Goal: Book appointment/travel/reservation

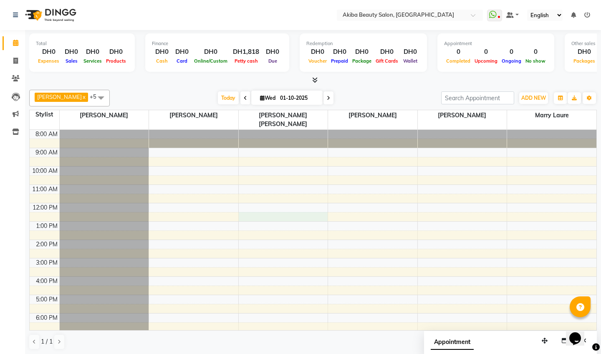
click at [287, 210] on div "8:00 AM 9:00 AM 10:00 AM 11:00 AM 12:00 PM 1:00 PM 2:00 PM 3:00 PM 4:00 PM 5:00…" at bounding box center [313, 258] width 567 height 257
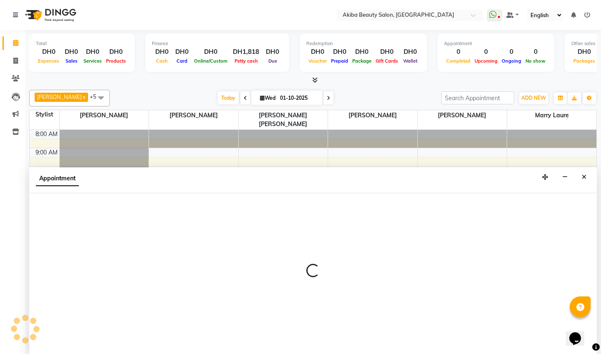
scroll to position [0, 0]
select select "78499"
select select "tentative"
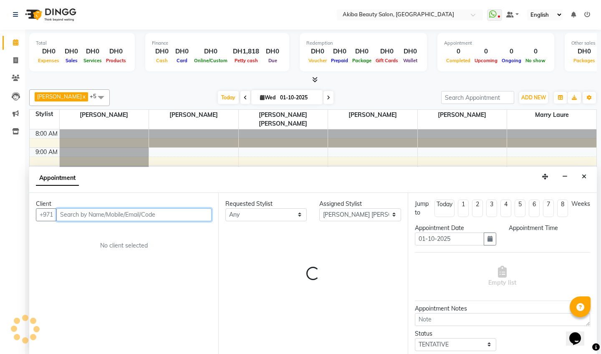
select select "750"
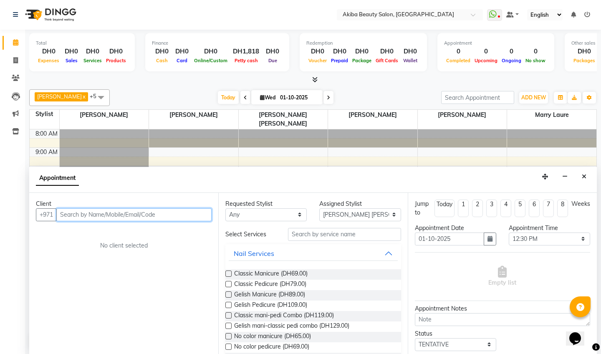
click at [139, 214] on input "text" at bounding box center [133, 214] width 155 height 13
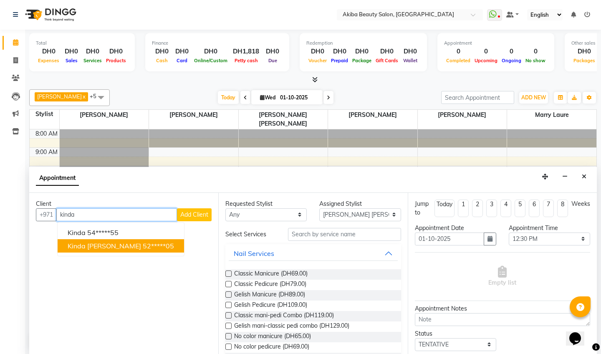
click at [143, 247] on ngb-highlight "52*****05" at bounding box center [158, 246] width 31 height 8
type input "52*****05"
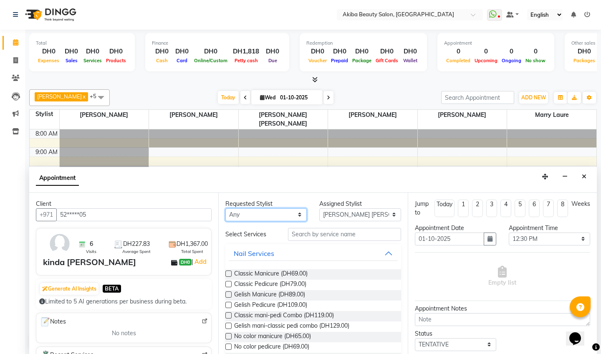
select select "83207"
click at [298, 234] on input "text" at bounding box center [344, 234] width 113 height 13
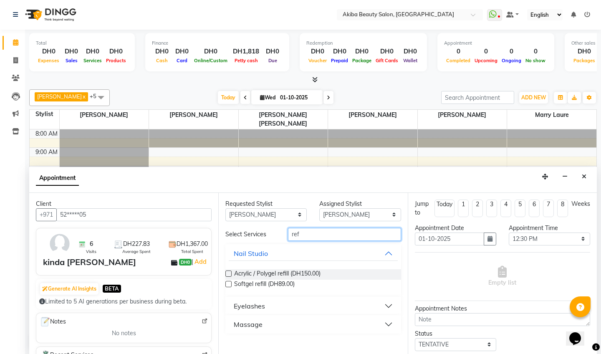
type input "ref"
click at [230, 273] on label at bounding box center [229, 274] width 6 height 6
click at [230, 273] on input "checkbox" at bounding box center [228, 274] width 5 height 5
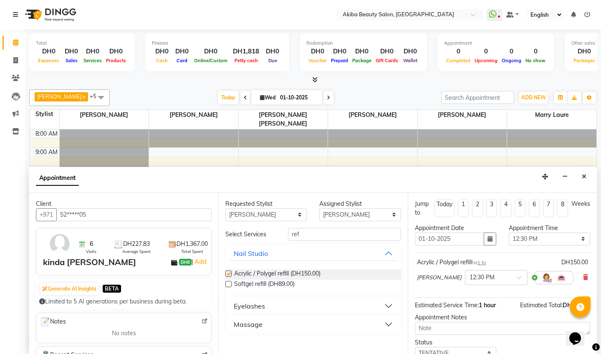
checkbox input "false"
click at [395, 214] on select "Select [PERSON_NAME] [PERSON_NAME] [PERSON_NAME] Marry [PERSON_NAME] [PERSON_NA…" at bounding box center [359, 214] width 81 height 13
select select "78499"
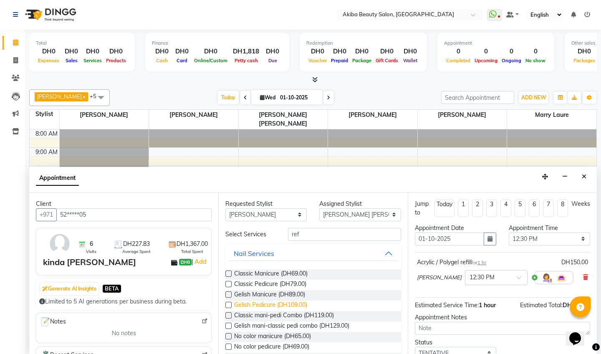
click at [281, 304] on span "Gelish Pedicure (DH109.00)" at bounding box center [270, 306] width 73 height 10
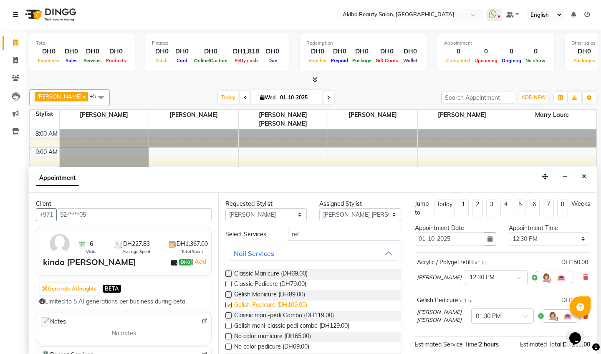
checkbox input "false"
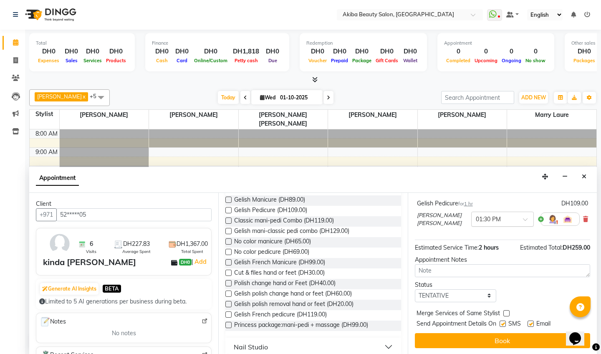
scroll to position [96, 0]
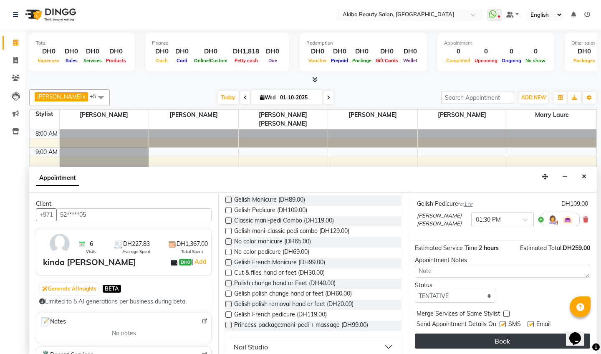
click at [502, 340] on button "Book" at bounding box center [502, 341] width 175 height 15
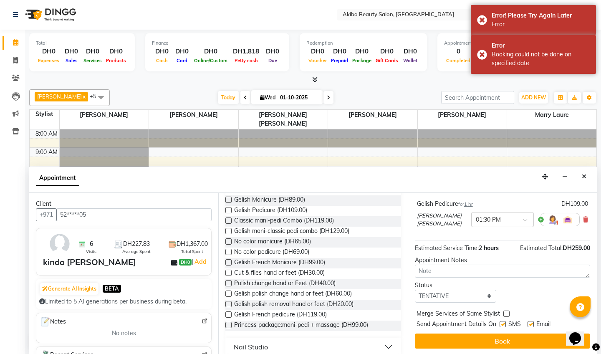
click at [327, 98] on icon at bounding box center [328, 97] width 3 height 5
type input "02-10-2025"
select select "750"
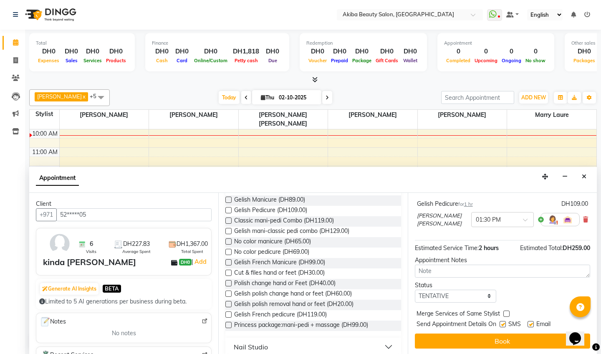
scroll to position [0, 0]
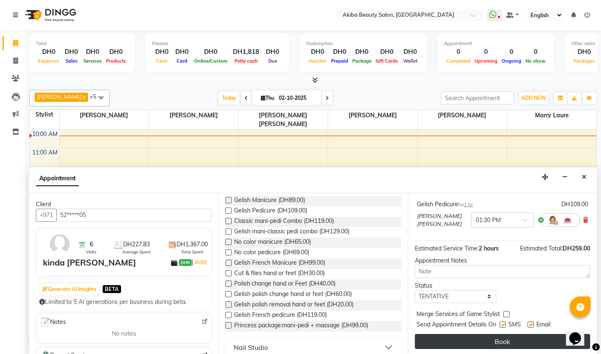
click at [502, 343] on button "Book" at bounding box center [502, 341] width 175 height 15
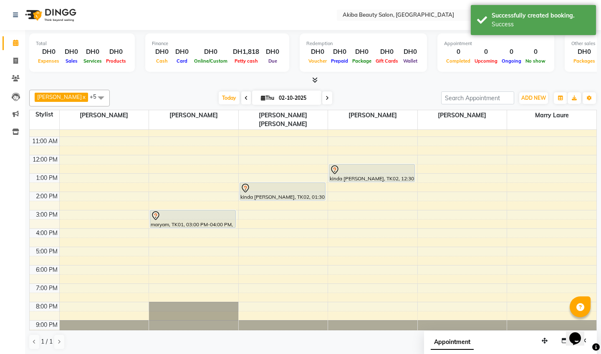
scroll to position [48, 0]
